Goal: Book appointment/travel/reservation

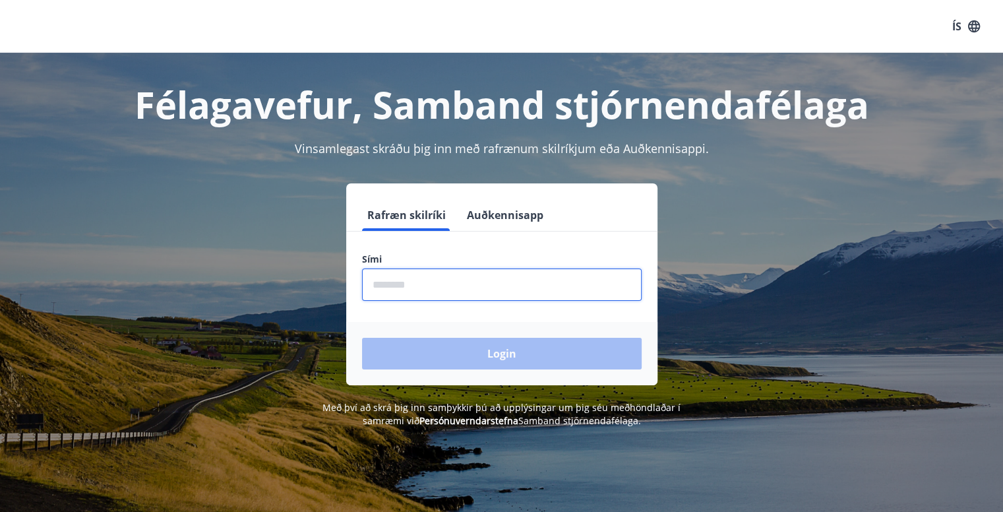
click at [402, 287] on input "phone" at bounding box center [502, 284] width 280 height 32
type input "********"
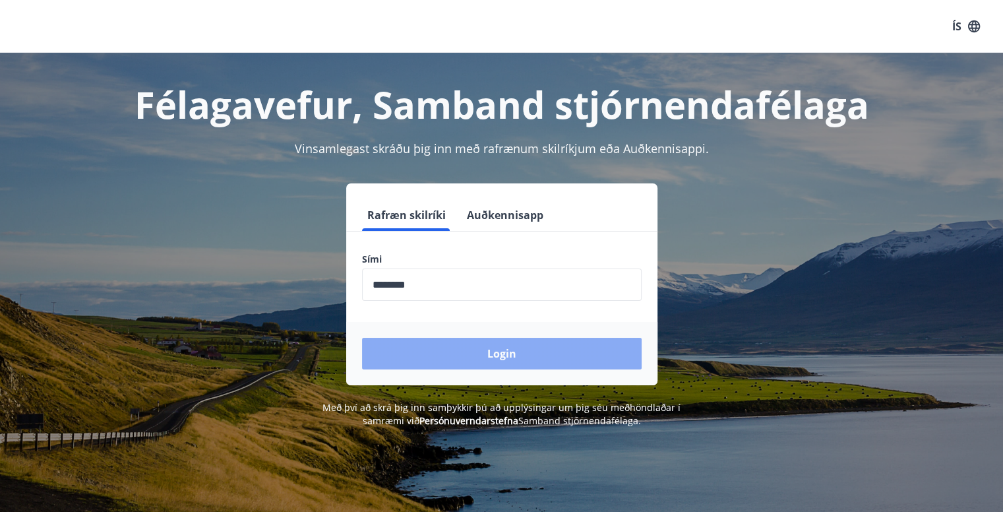
click at [485, 354] on button "Login" at bounding box center [502, 354] width 280 height 32
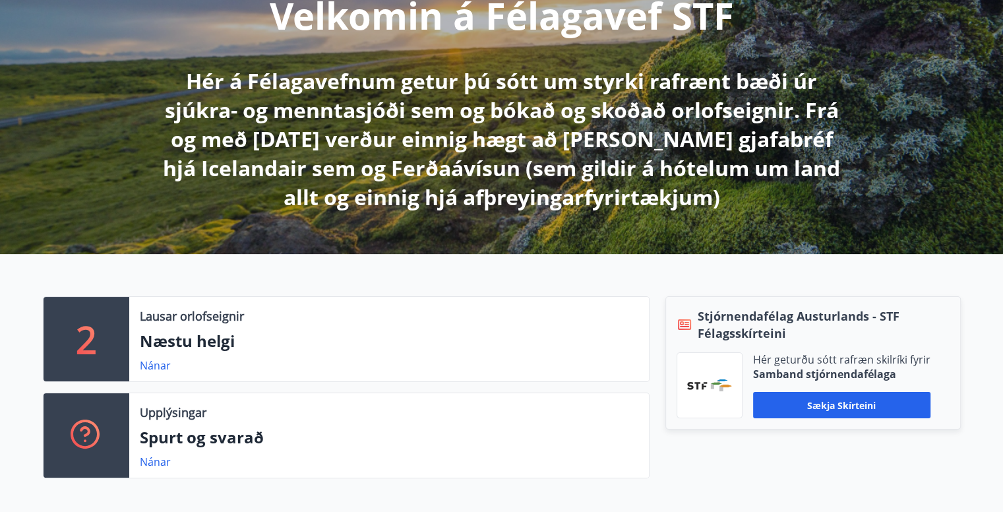
scroll to position [264, 0]
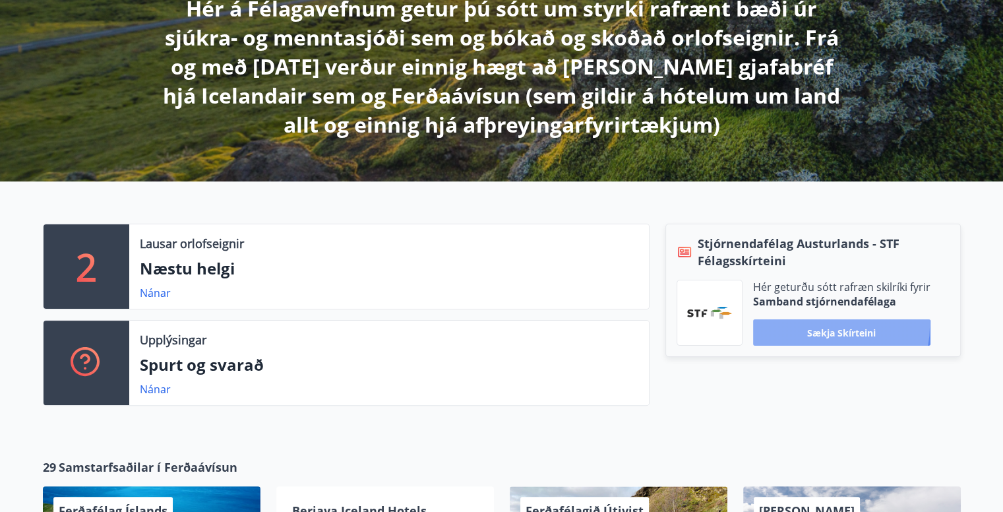
click at [822, 325] on button "Sækja skírteini" at bounding box center [841, 332] width 177 height 26
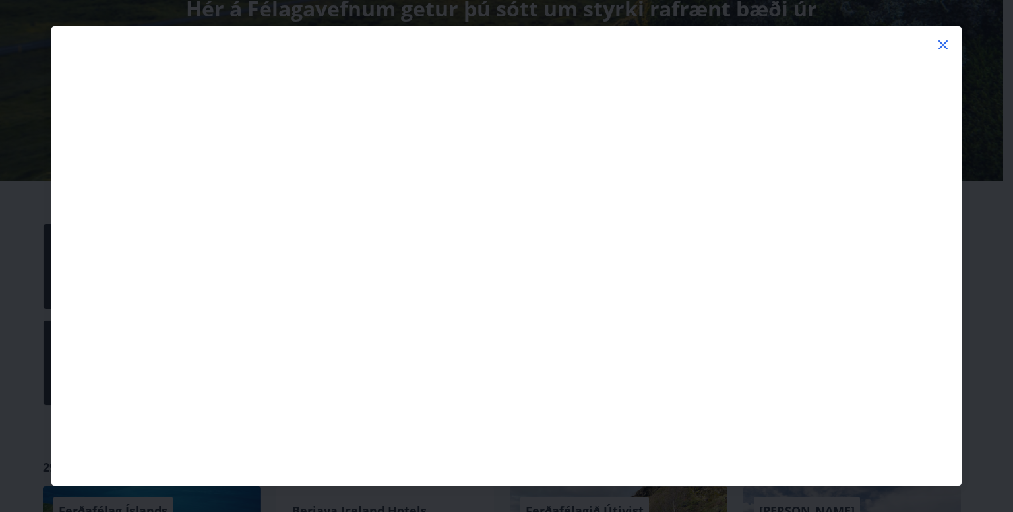
click at [943, 45] on icon at bounding box center [944, 45] width 2 height 2
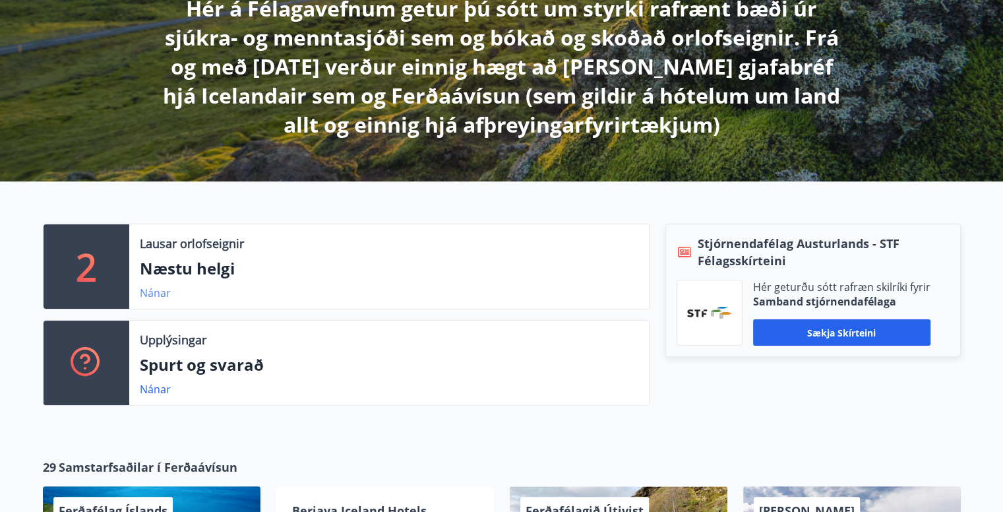
click at [160, 295] on link "Nánar" at bounding box center [155, 293] width 31 height 15
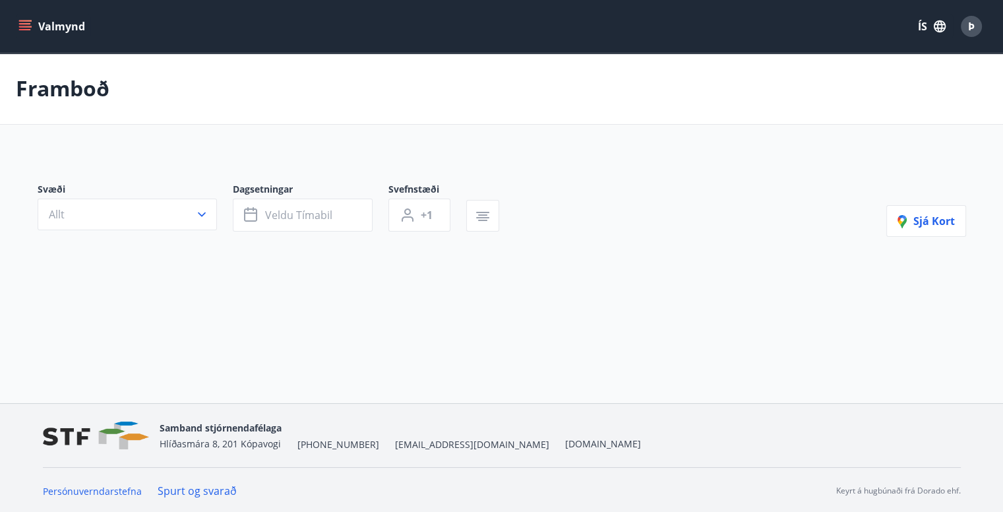
type input "*"
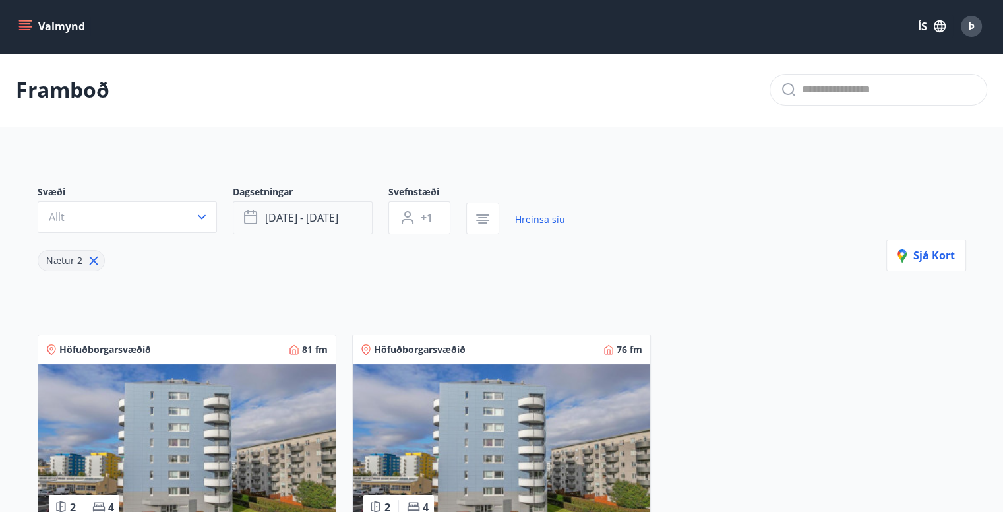
click at [338, 221] on span "[DATE] - [DATE]" at bounding box center [301, 217] width 73 height 15
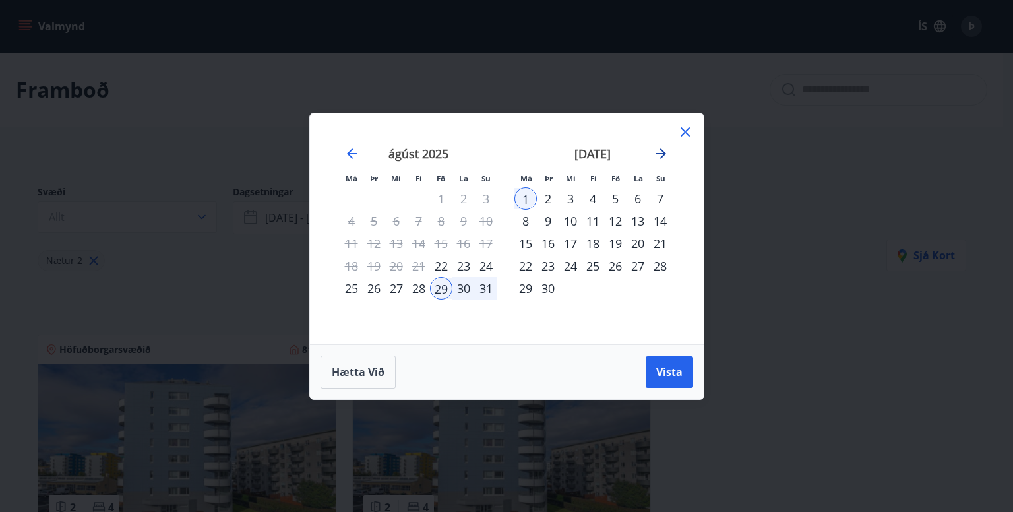
click at [663, 154] on icon "Move forward to switch to the next month." at bounding box center [661, 153] width 11 height 11
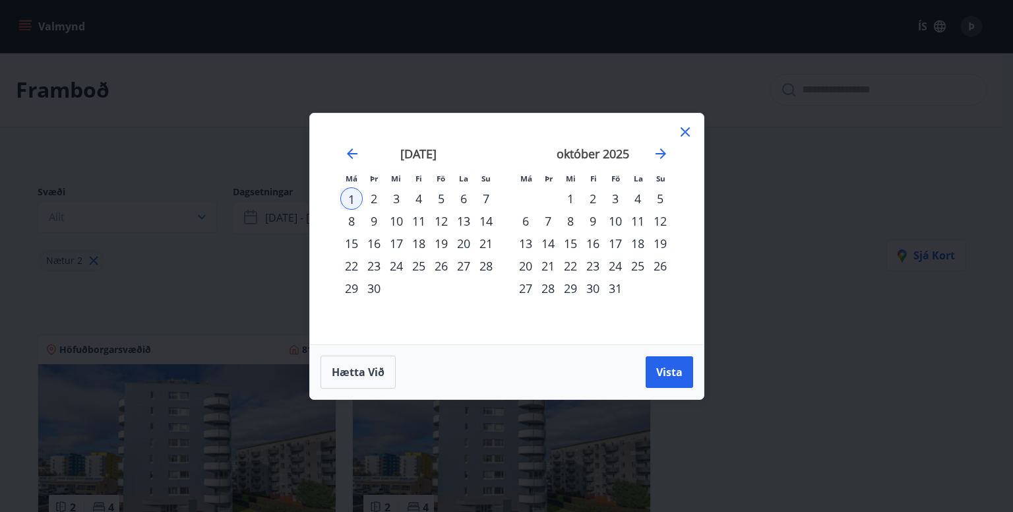
click at [596, 245] on div "16" at bounding box center [593, 243] width 22 height 22
click at [526, 264] on div "20" at bounding box center [525, 266] width 22 height 22
click at [670, 373] on span "Vista" at bounding box center [669, 372] width 26 height 15
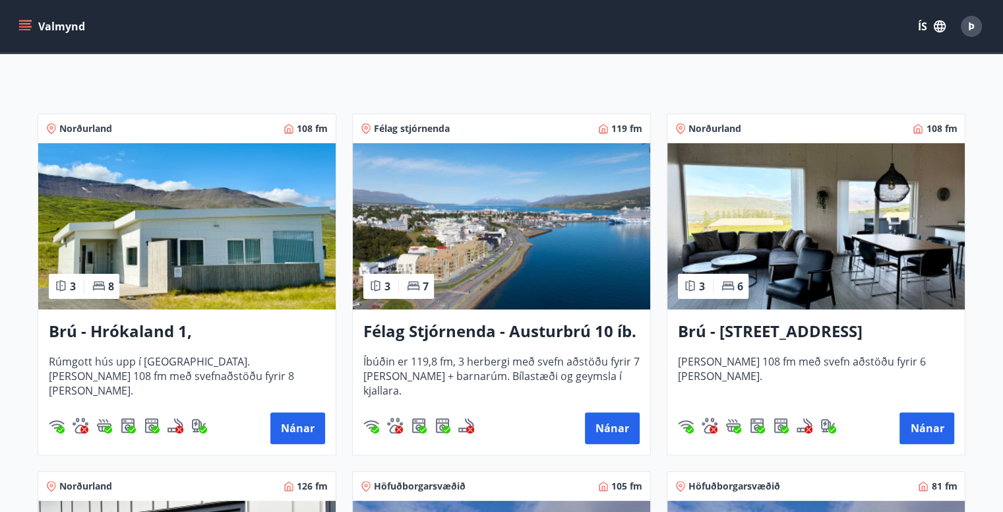
scroll to position [198, 0]
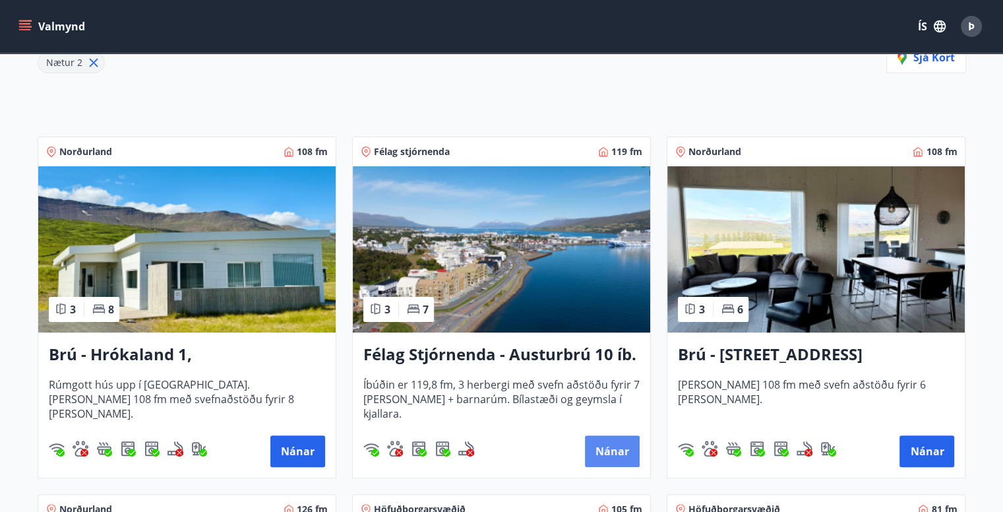
click at [613, 447] on button "Nánar" at bounding box center [612, 451] width 55 height 32
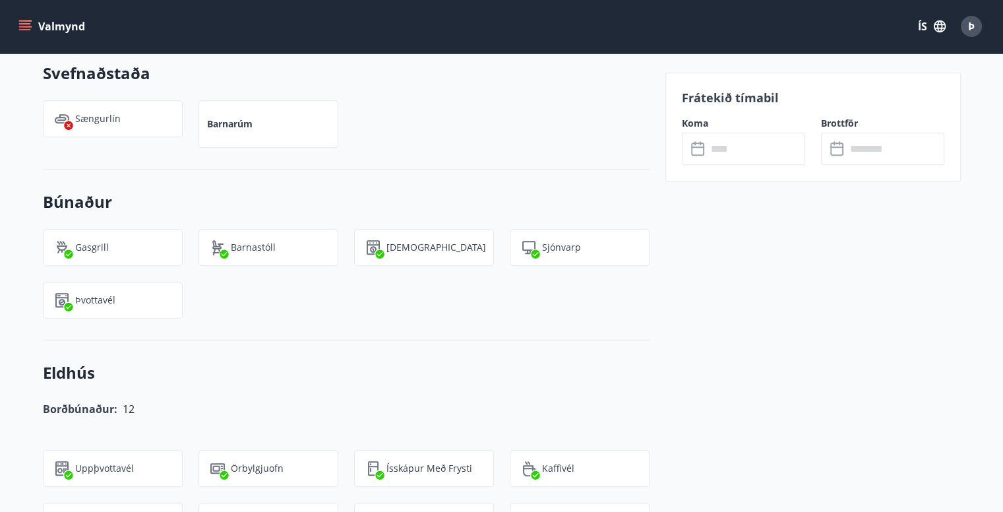
scroll to position [1187, 0]
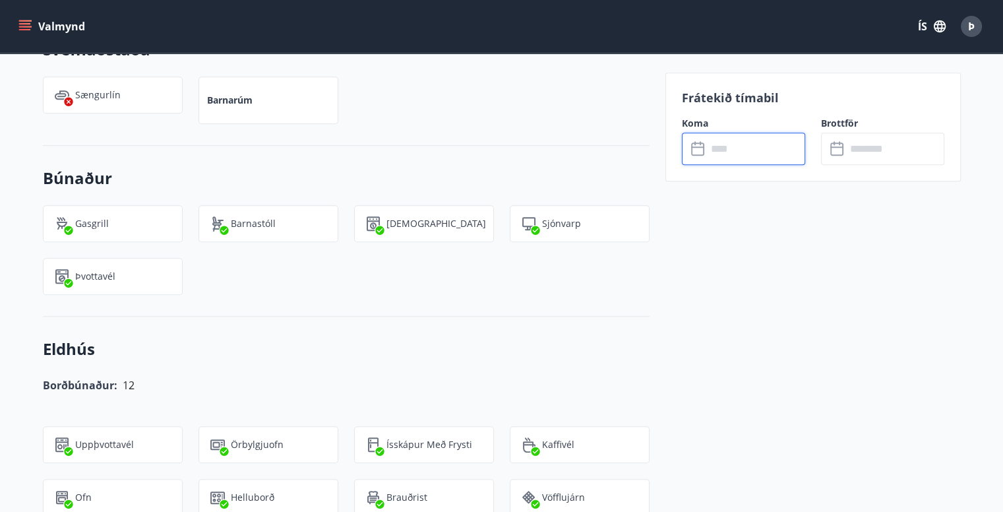
click at [732, 151] on input "text" at bounding box center [756, 149] width 98 height 32
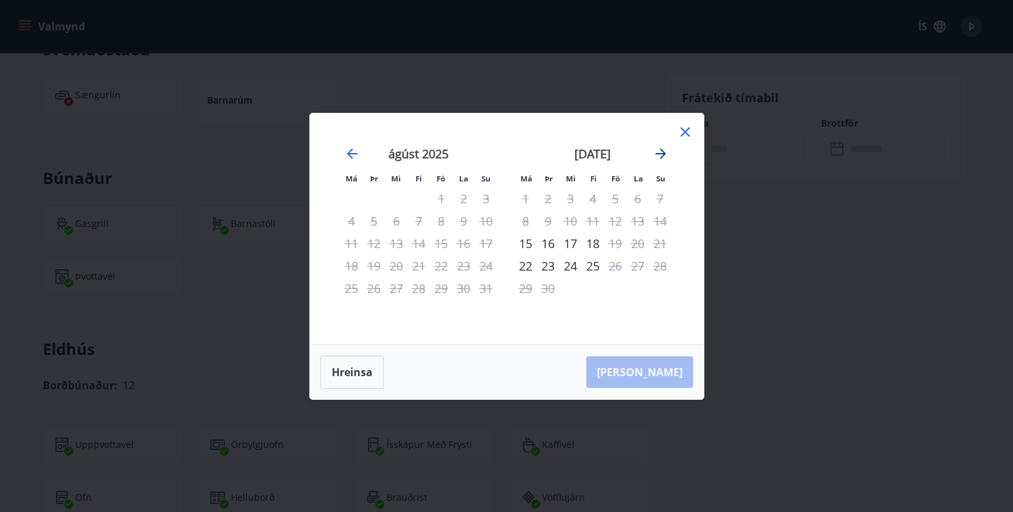
click at [666, 155] on icon "Move forward to switch to the next month." at bounding box center [661, 154] width 16 height 16
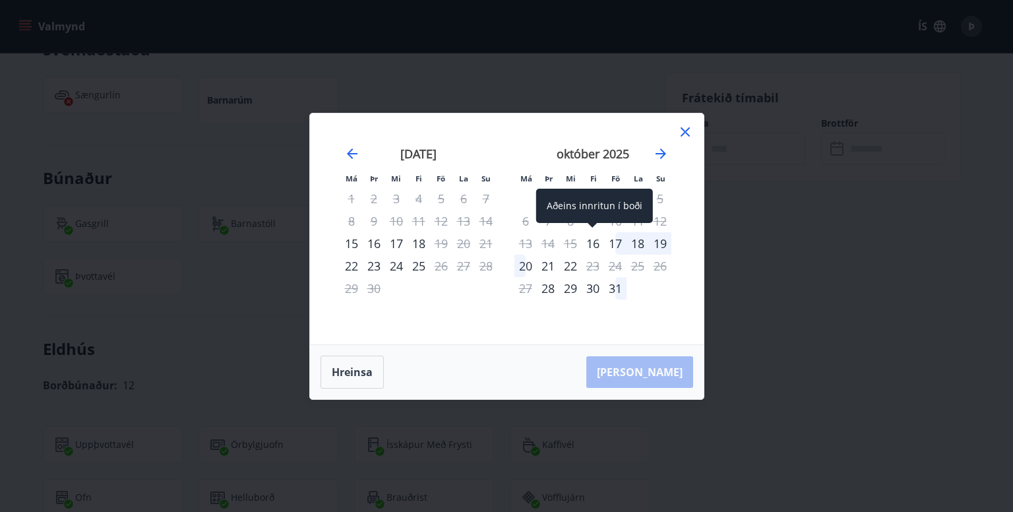
click at [592, 244] on div "16" at bounding box center [593, 243] width 22 height 22
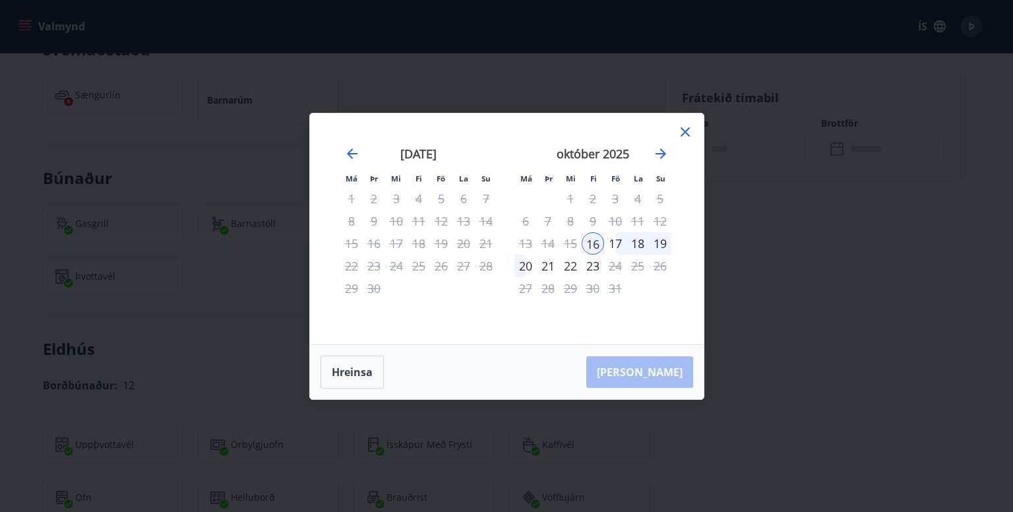
click at [525, 263] on div "20" at bounding box center [525, 266] width 22 height 22
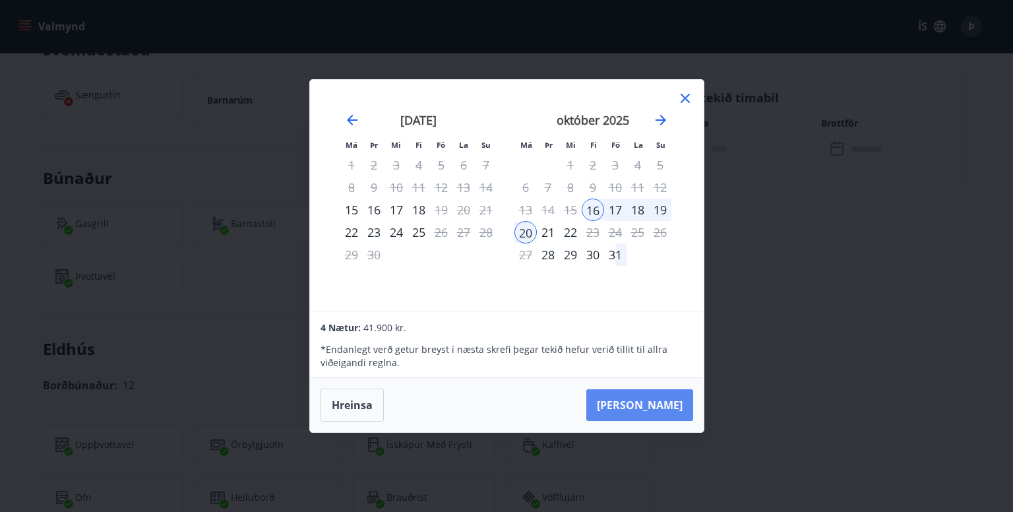
click at [661, 404] on button "[PERSON_NAME]" at bounding box center [639, 405] width 107 height 32
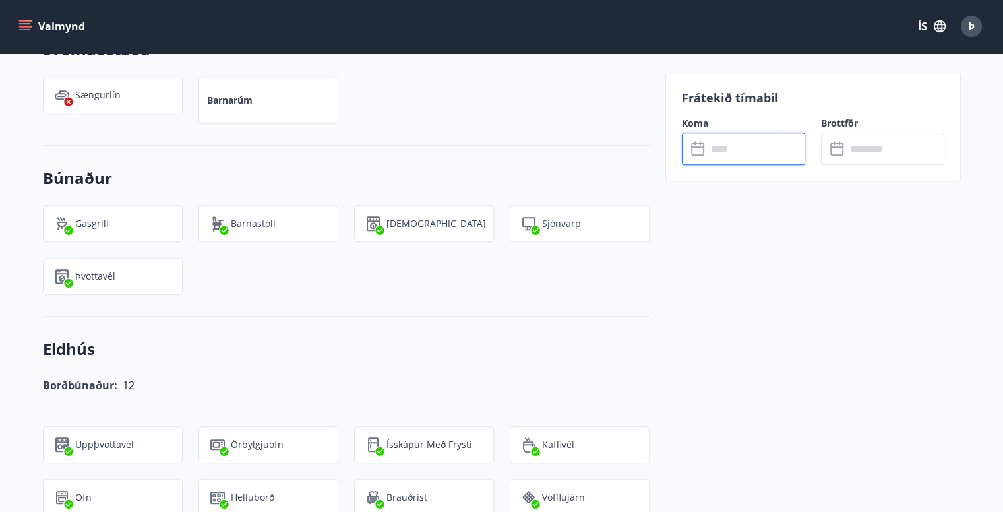
type input "******"
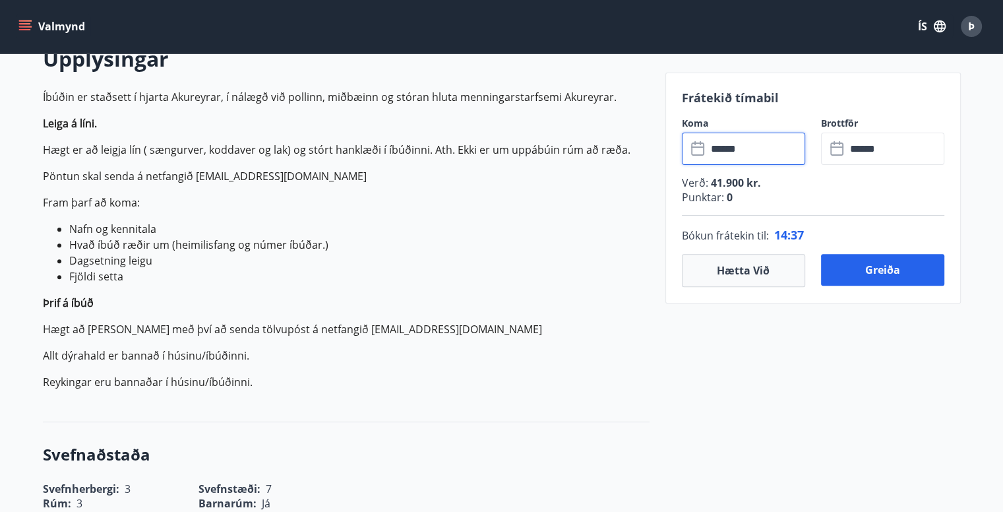
scroll to position [462, 0]
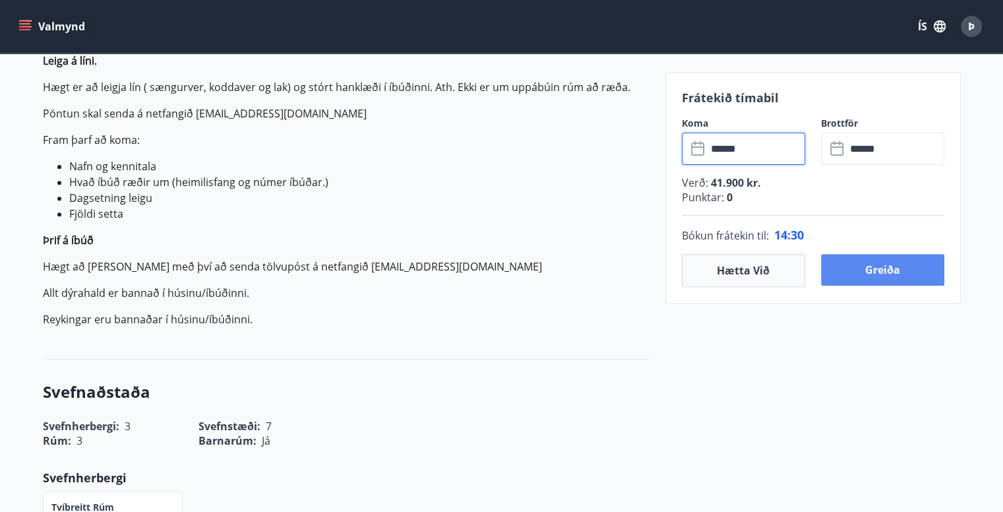
click at [866, 270] on button "Greiða" at bounding box center [882, 270] width 123 height 32
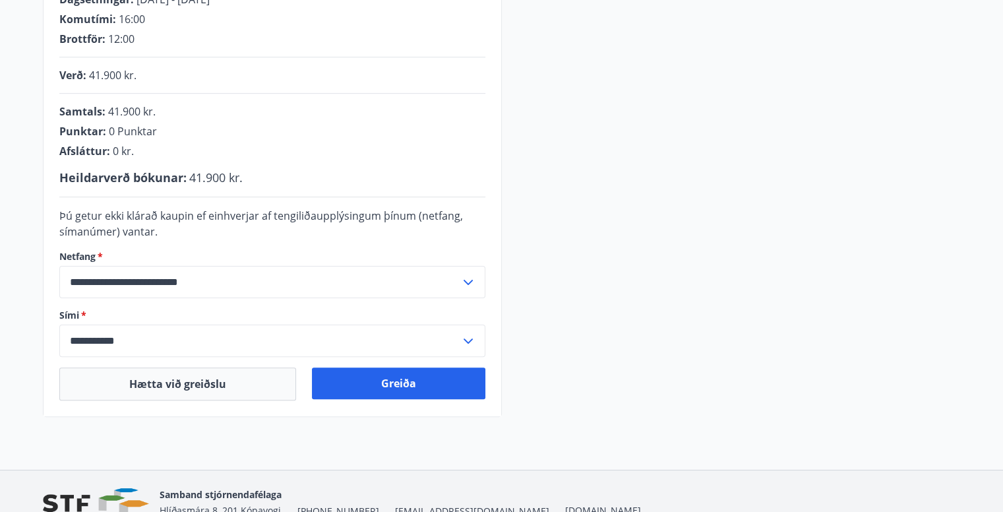
scroll to position [359, 0]
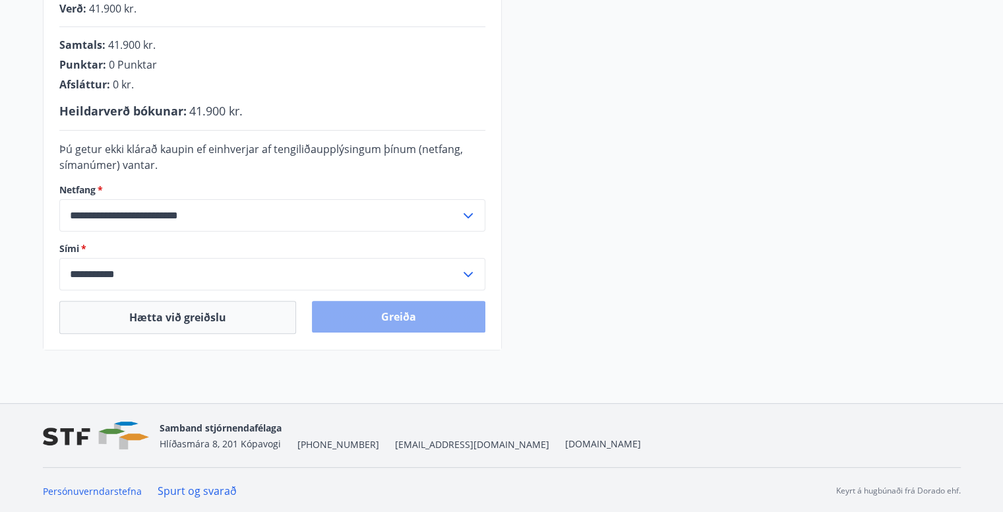
click at [393, 315] on button "Greiða" at bounding box center [398, 317] width 173 height 32
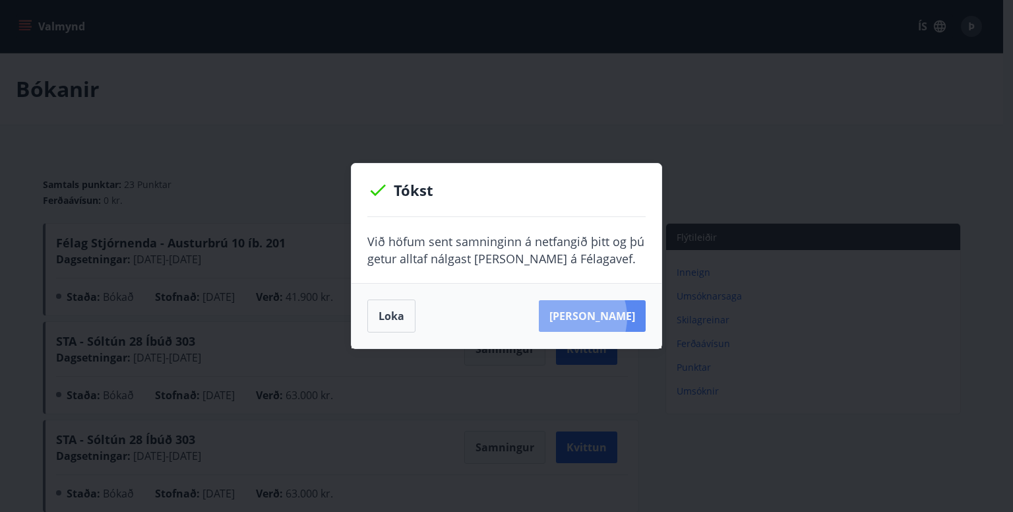
click at [588, 317] on button "Sjá samning" at bounding box center [592, 316] width 107 height 32
